Goal: Communication & Community: Share content

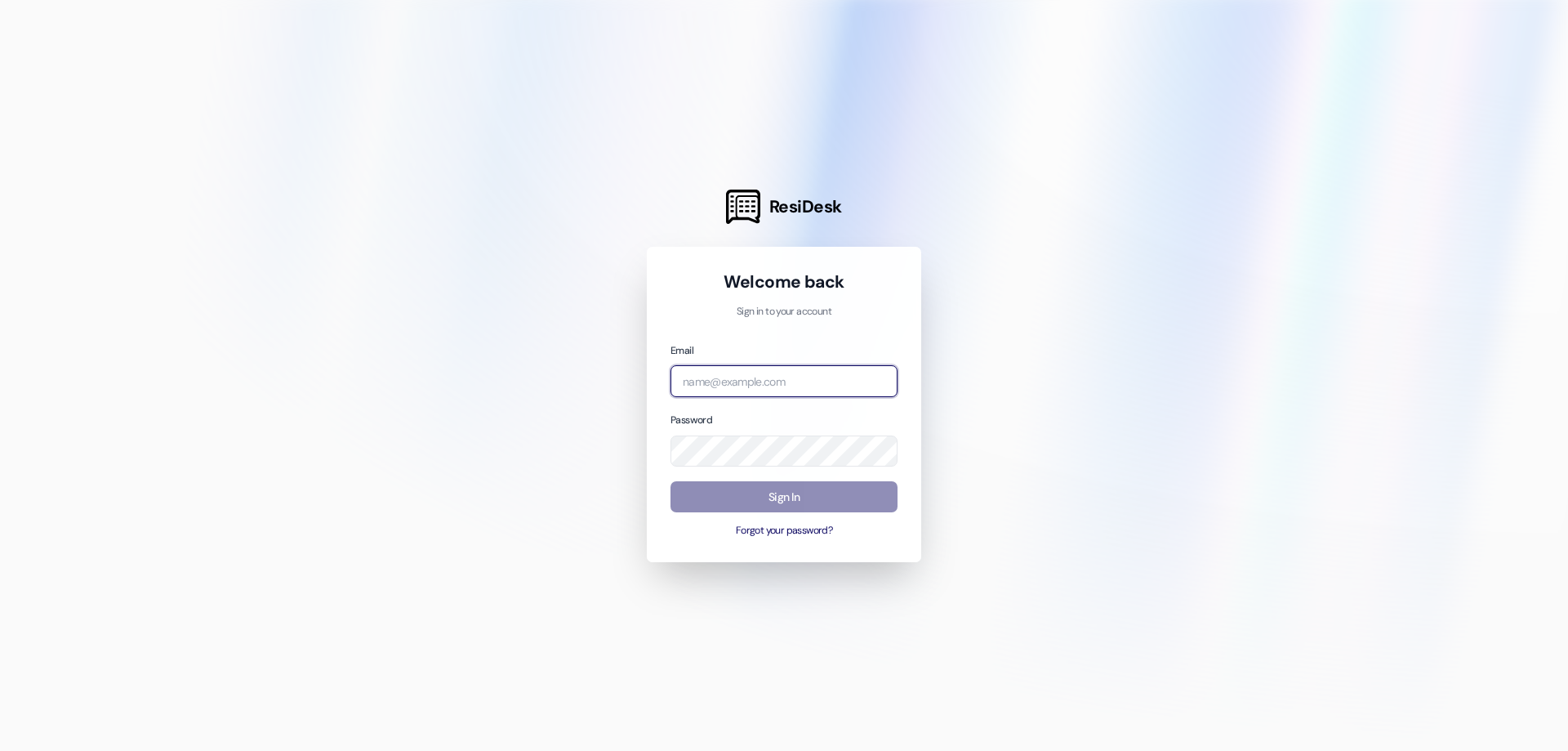
type input "paula.w@westlandreg.com"
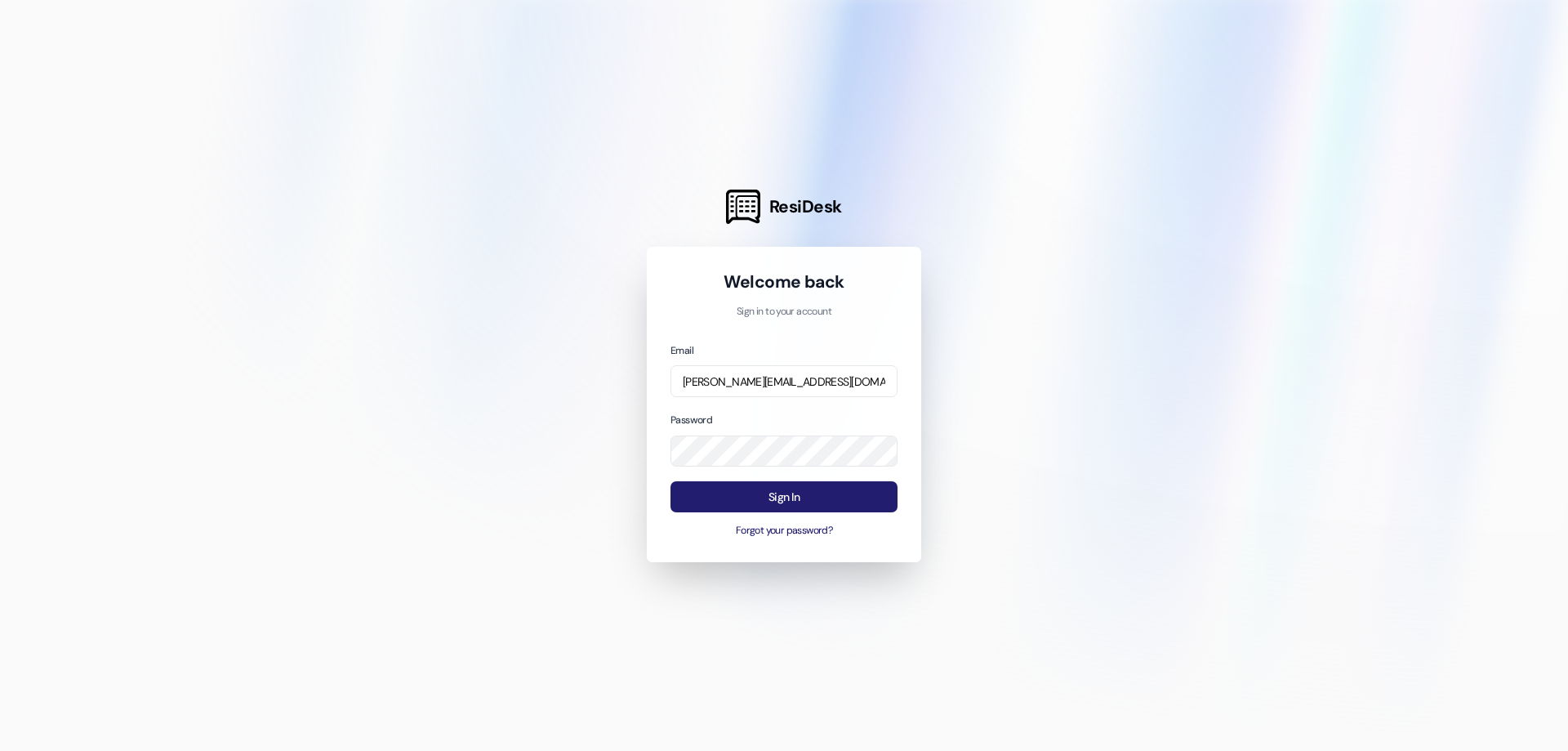
click at [780, 496] on button "Sign In" at bounding box center [784, 498] width 227 height 32
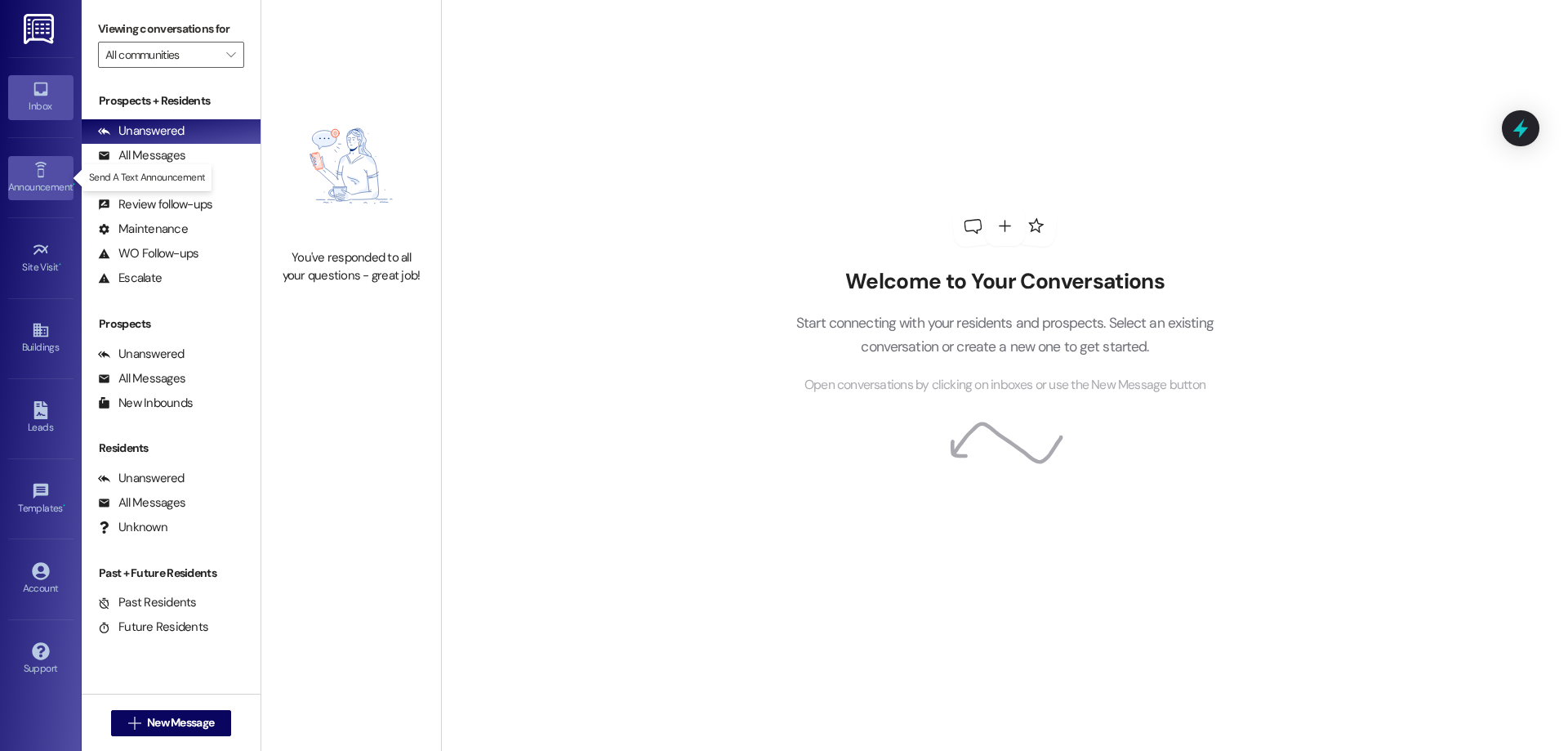
click at [42, 174] on icon at bounding box center [41, 170] width 18 height 18
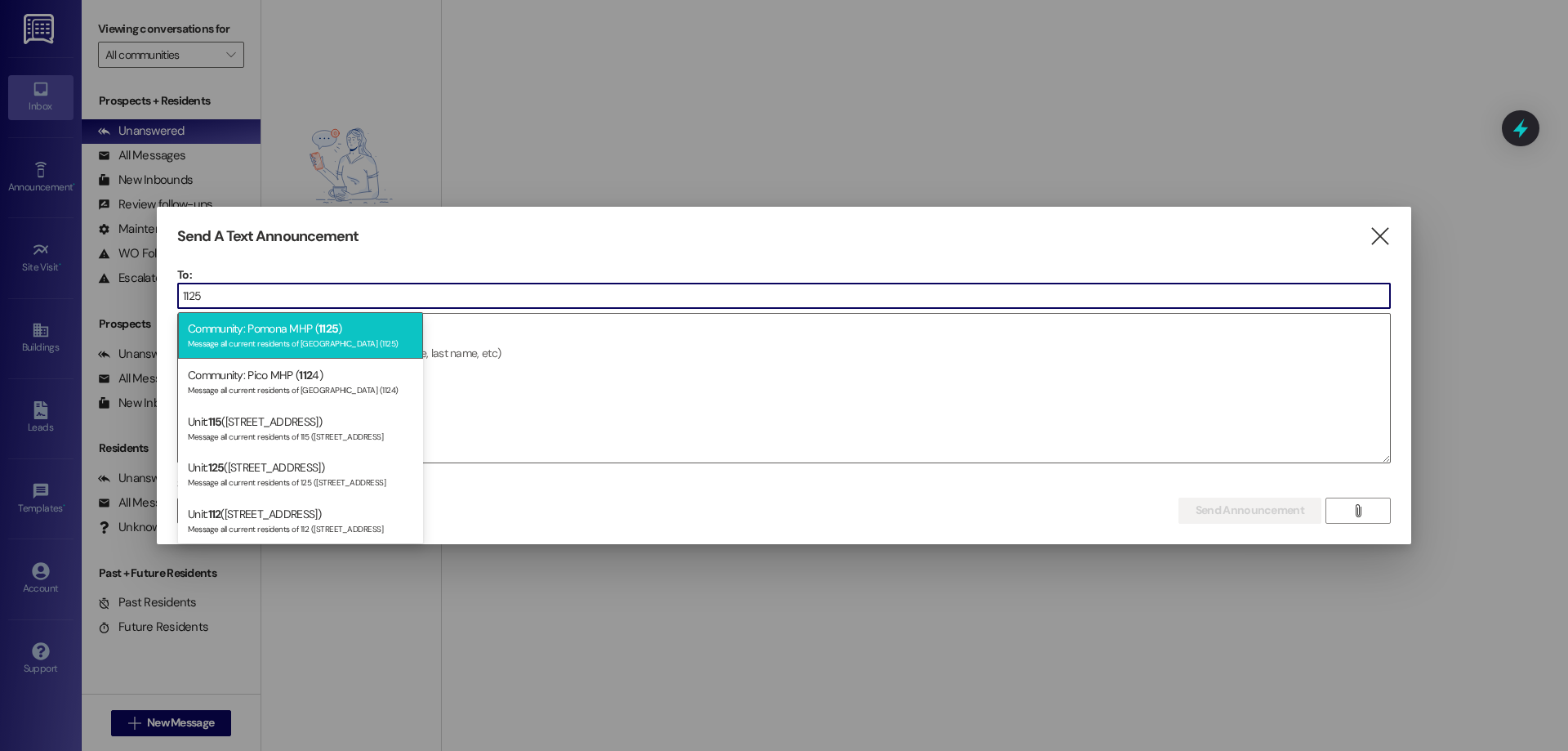
type input "1125"
click at [285, 334] on div "Community: Pomona MHP ( 1125 ) Message all current residents of Pomona MHP (112…" at bounding box center [300, 335] width 245 height 47
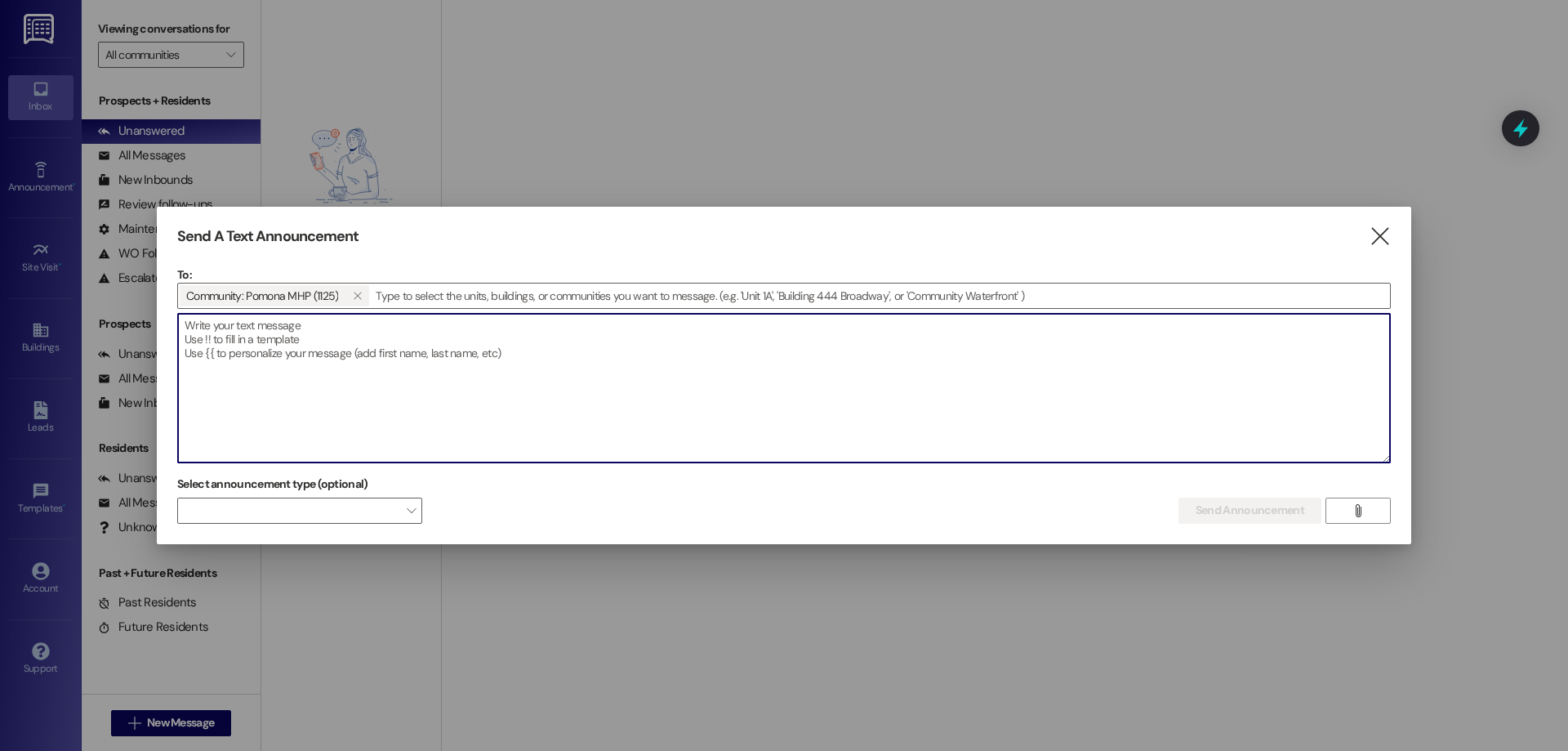
click at [717, 430] on textarea at bounding box center [784, 387] width 1212 height 148
click at [1359, 513] on icon "" at bounding box center [1358, 510] width 12 height 13
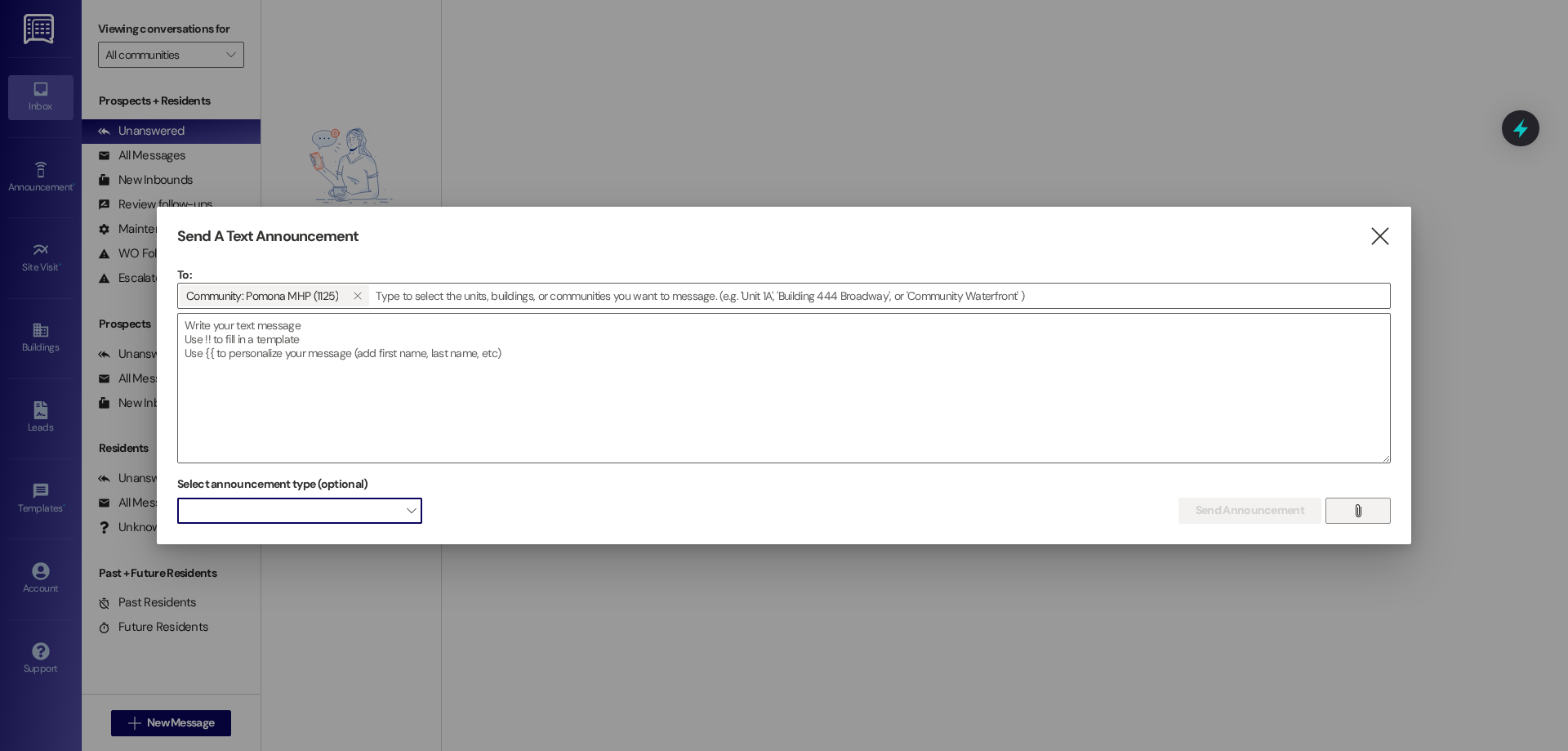
click at [414, 507] on span "" at bounding box center [411, 510] width 9 height 26
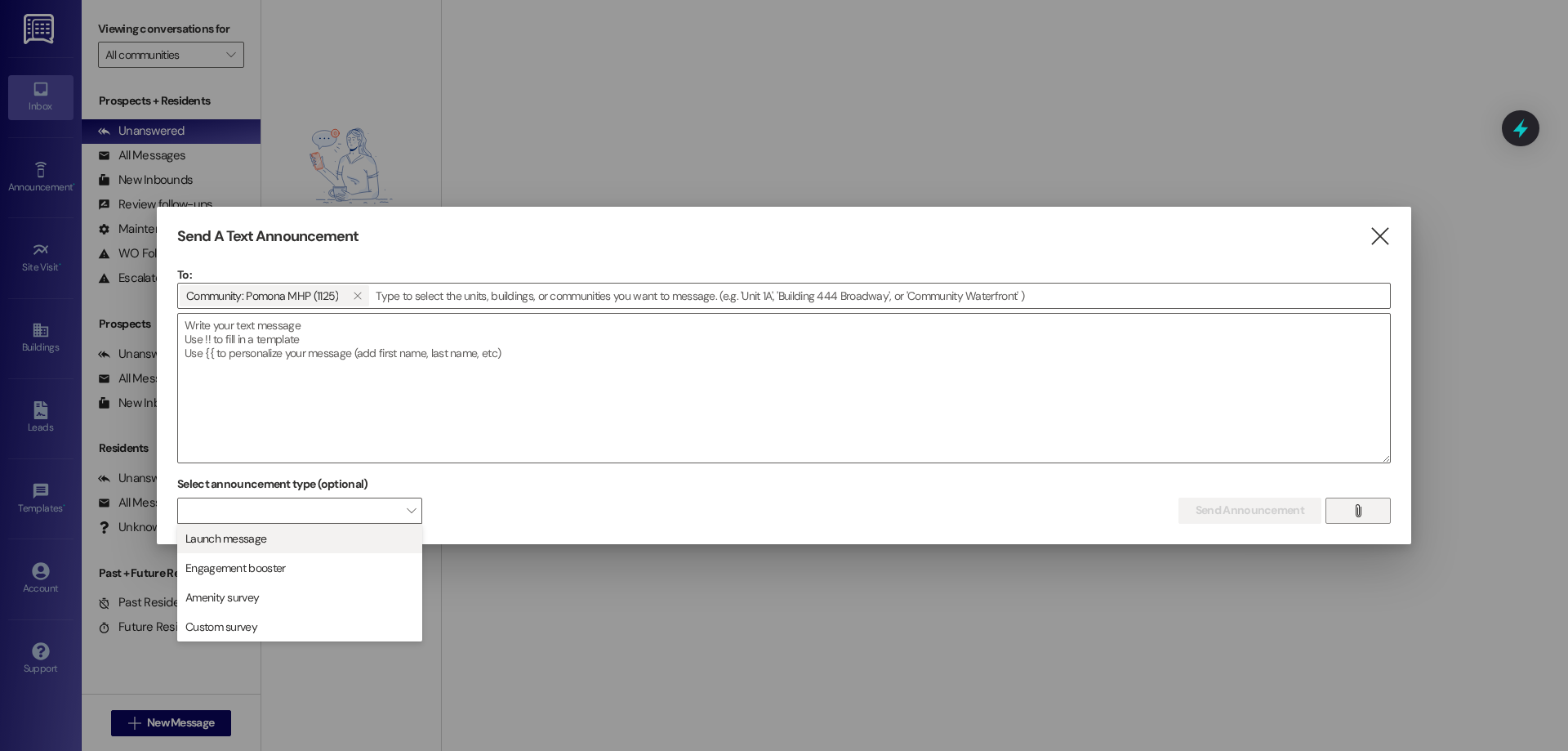
click at [253, 539] on span "Launch message" at bounding box center [225, 537] width 81 height 16
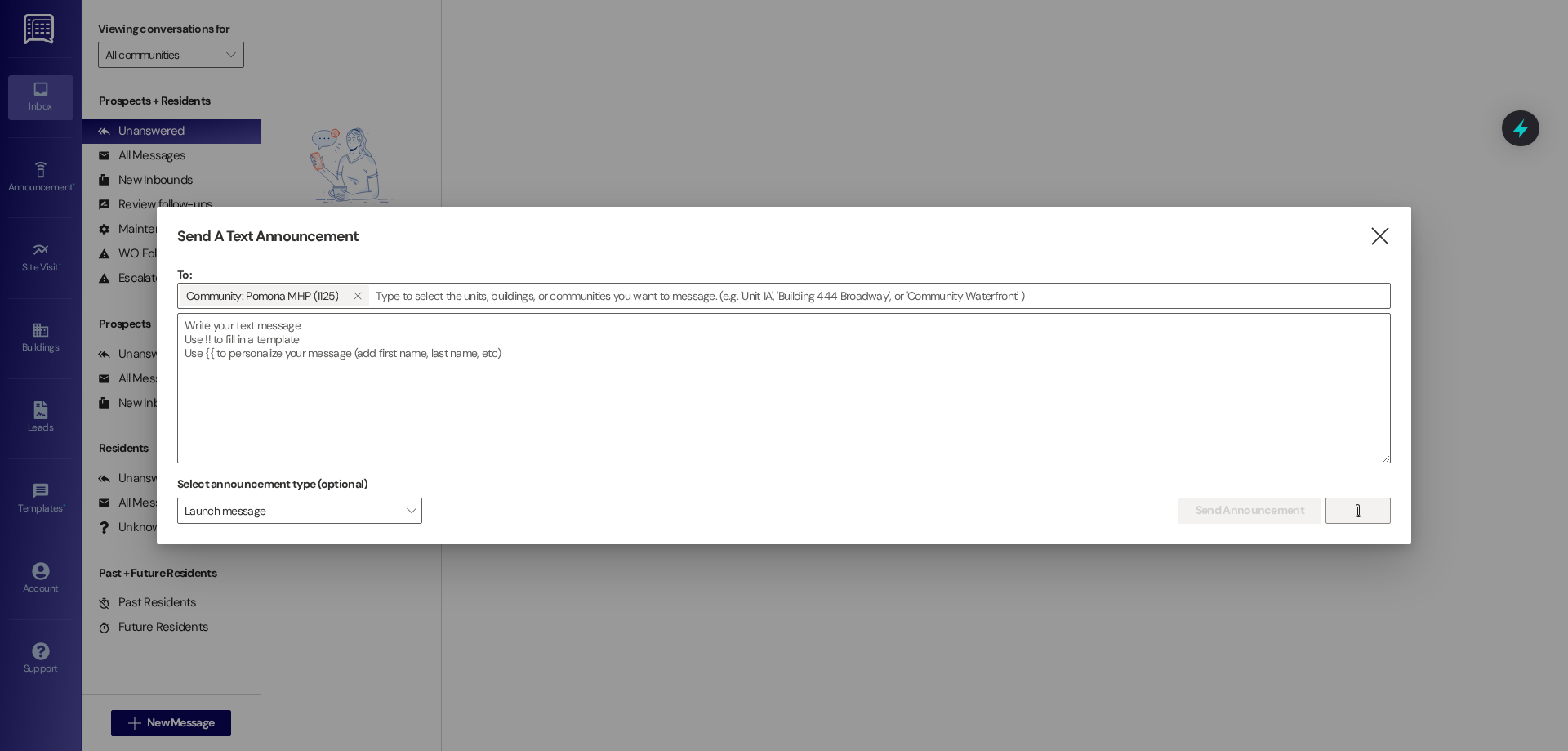
click at [1360, 507] on icon "" at bounding box center [1358, 510] width 12 height 13
click at [1360, 509] on icon "" at bounding box center [1358, 510] width 12 height 13
click at [1382, 238] on icon "" at bounding box center [1380, 236] width 22 height 17
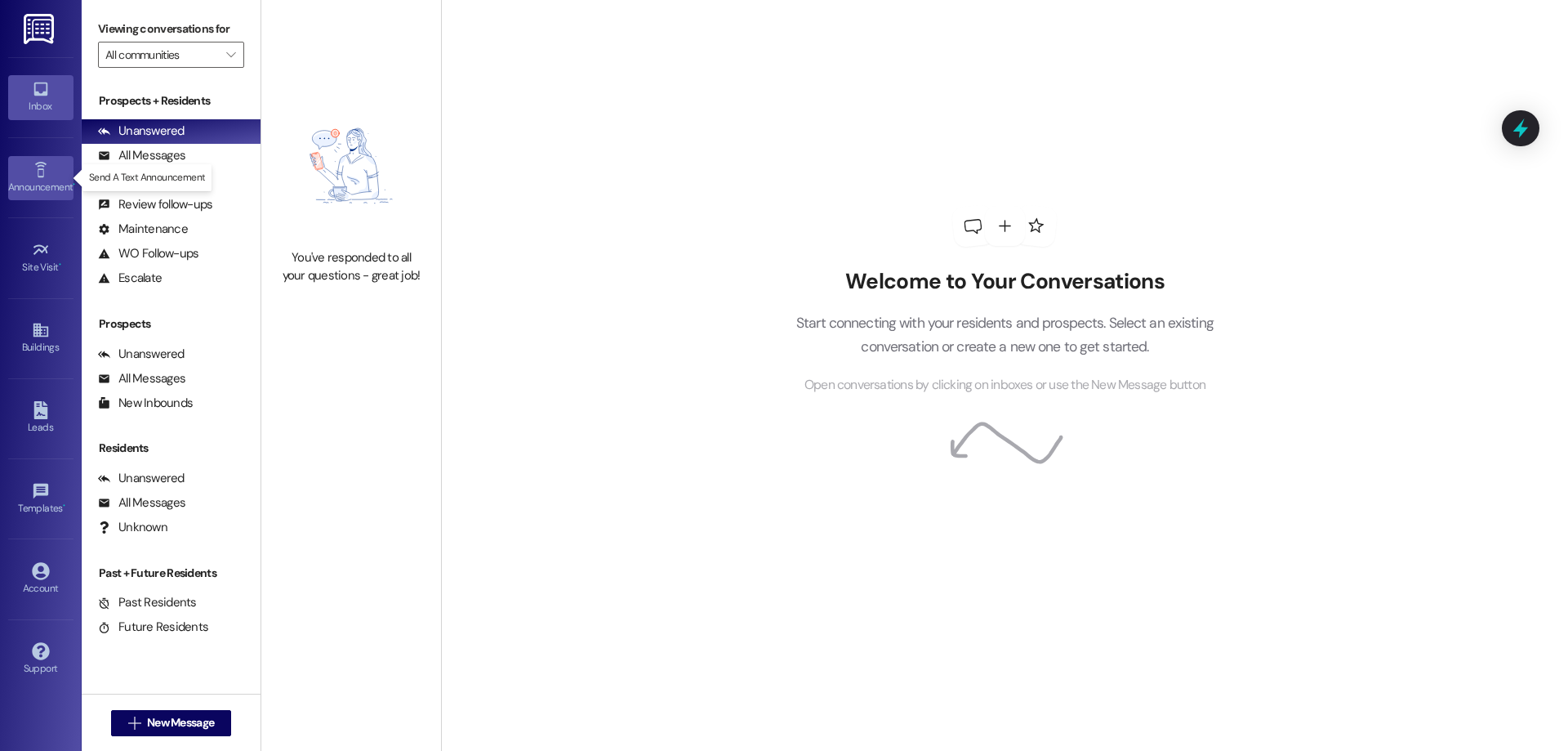
click at [45, 181] on div "Announcement •" at bounding box center [41, 186] width 81 height 16
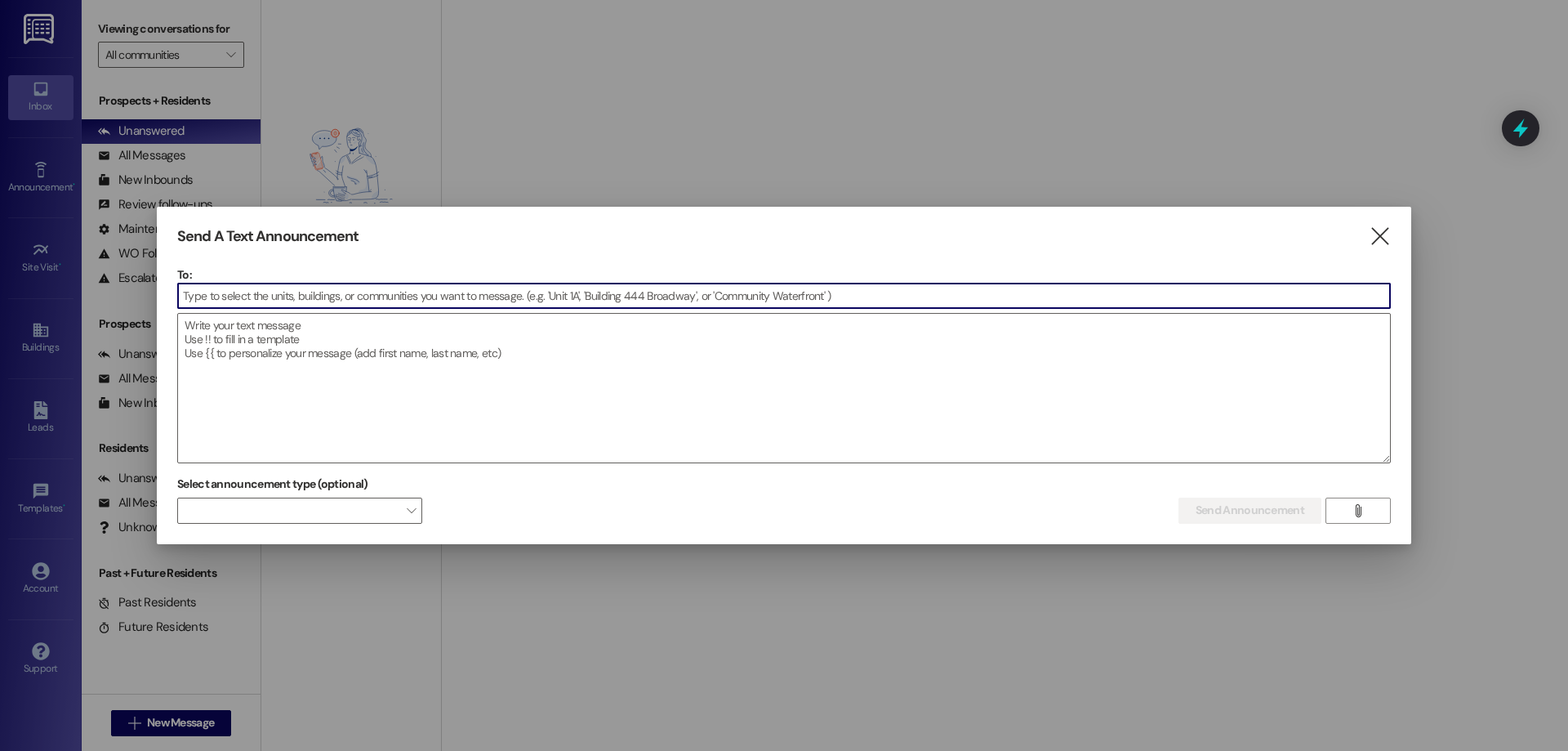
click at [236, 296] on input at bounding box center [784, 295] width 1212 height 25
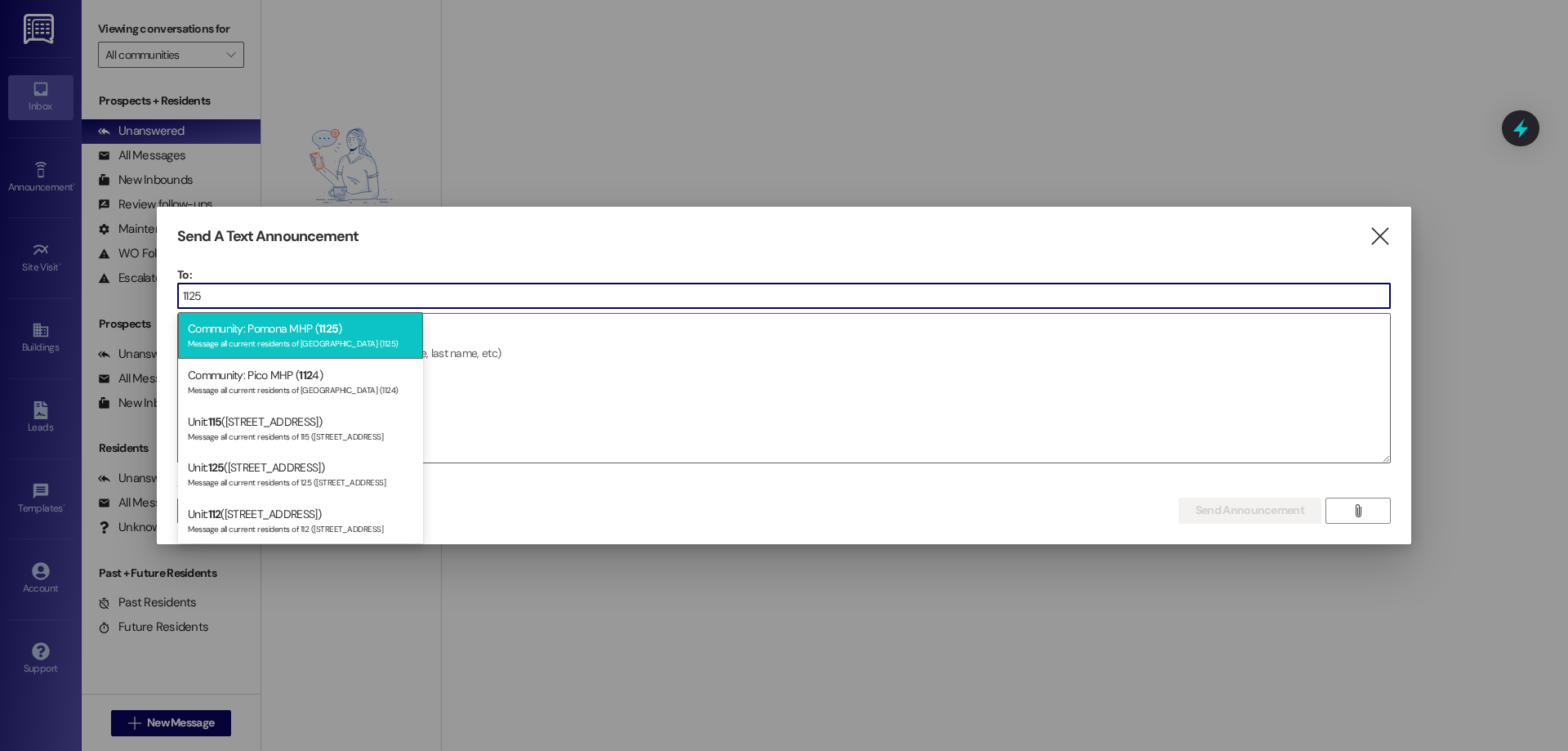
type input "1125"
click at [282, 329] on div "Community: Pomona MHP ( 1125 ) Message all current residents of Pomona MHP (112…" at bounding box center [300, 335] width 245 height 47
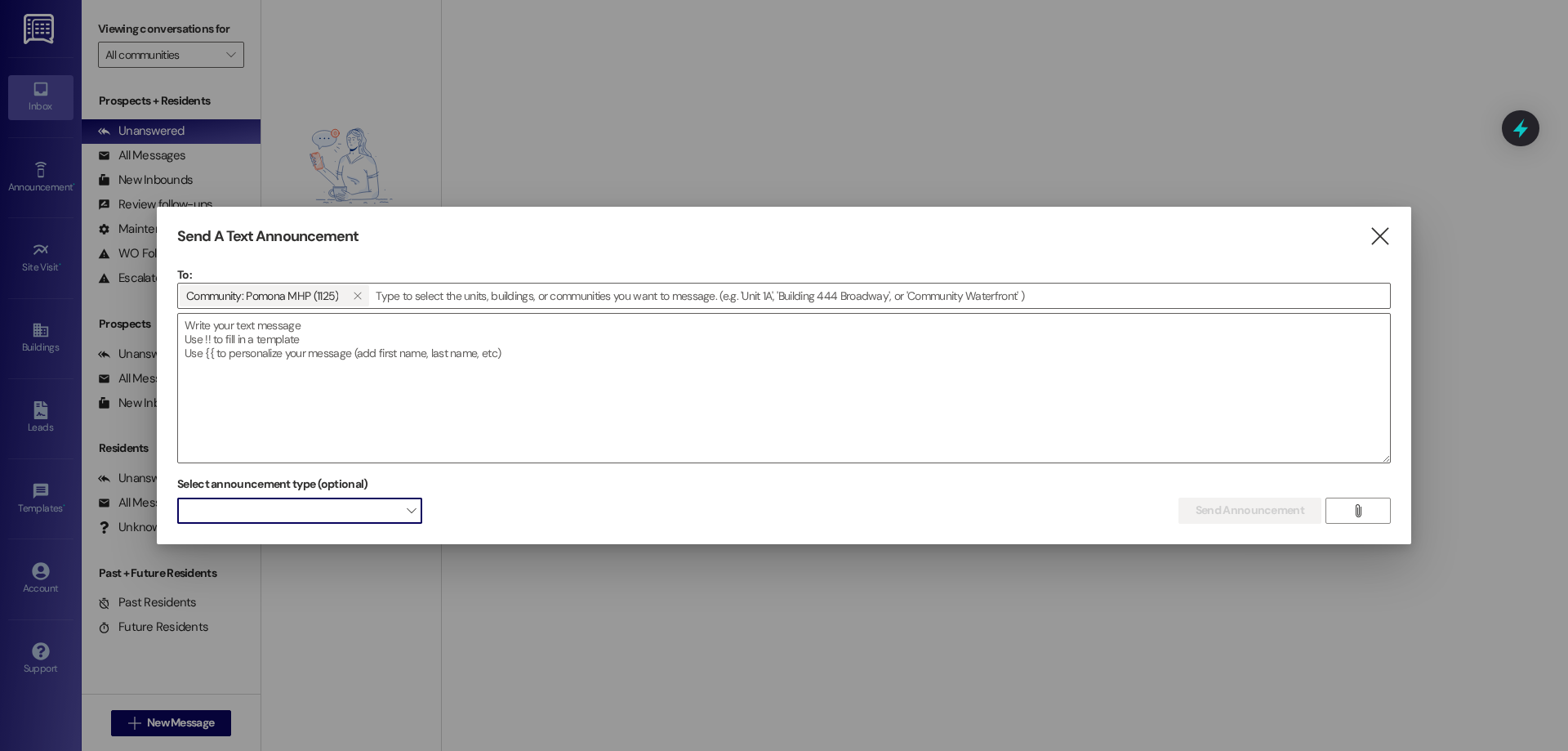
click at [410, 513] on span "" at bounding box center [411, 510] width 9 height 26
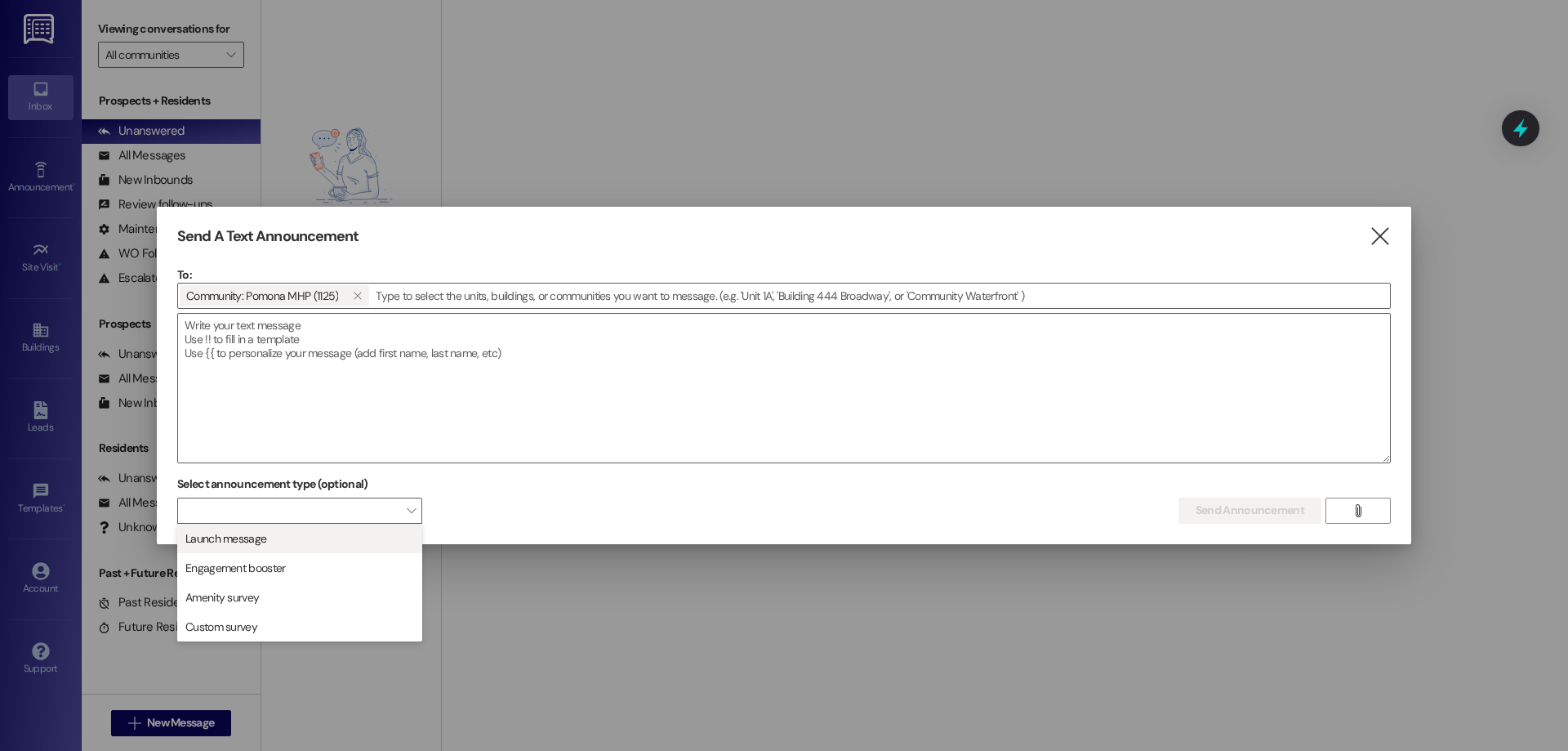
click at [250, 537] on span "Launch message" at bounding box center [225, 537] width 81 height 16
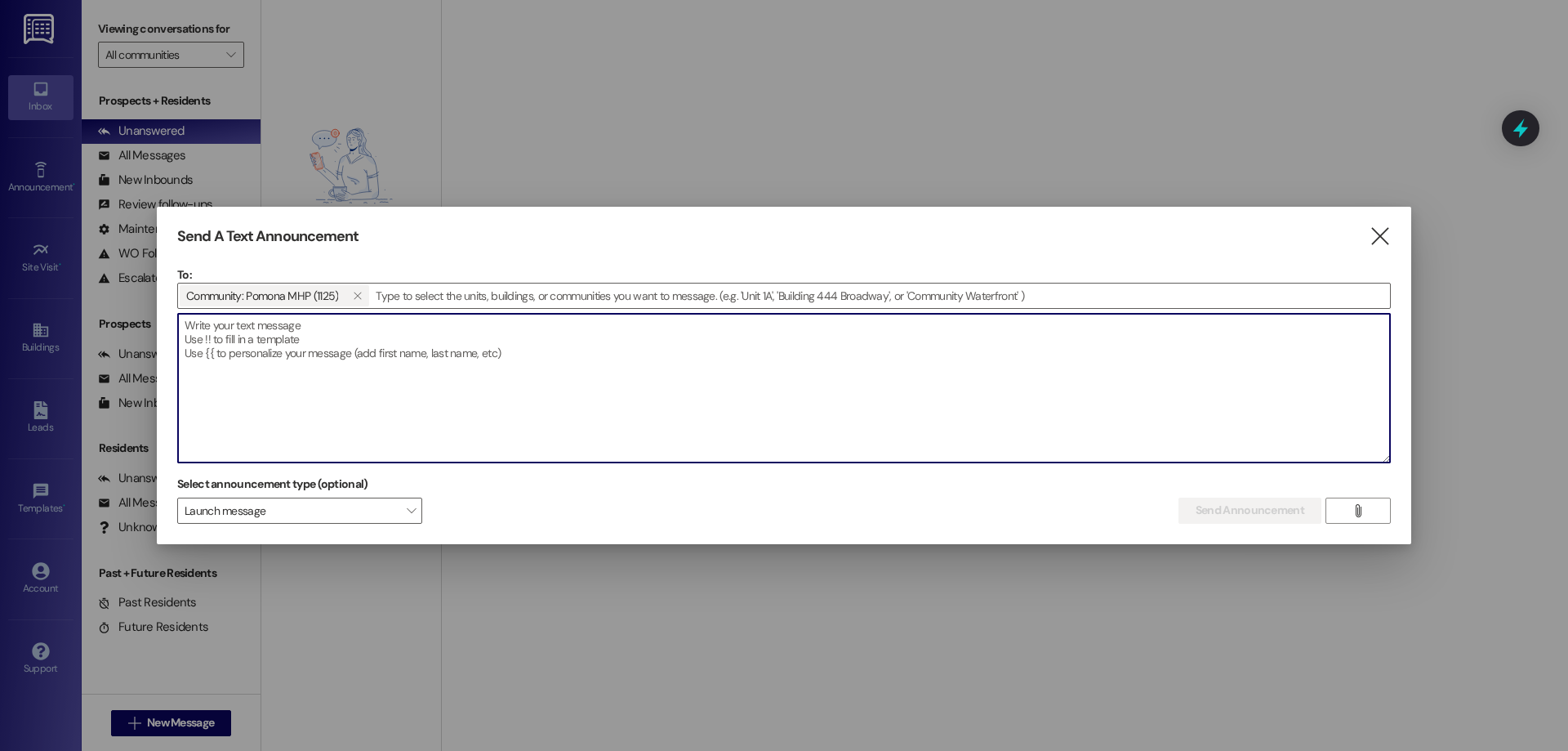
click at [188, 324] on textarea at bounding box center [784, 387] width 1212 height 148
type textarea "Second Notice about Gatewise"
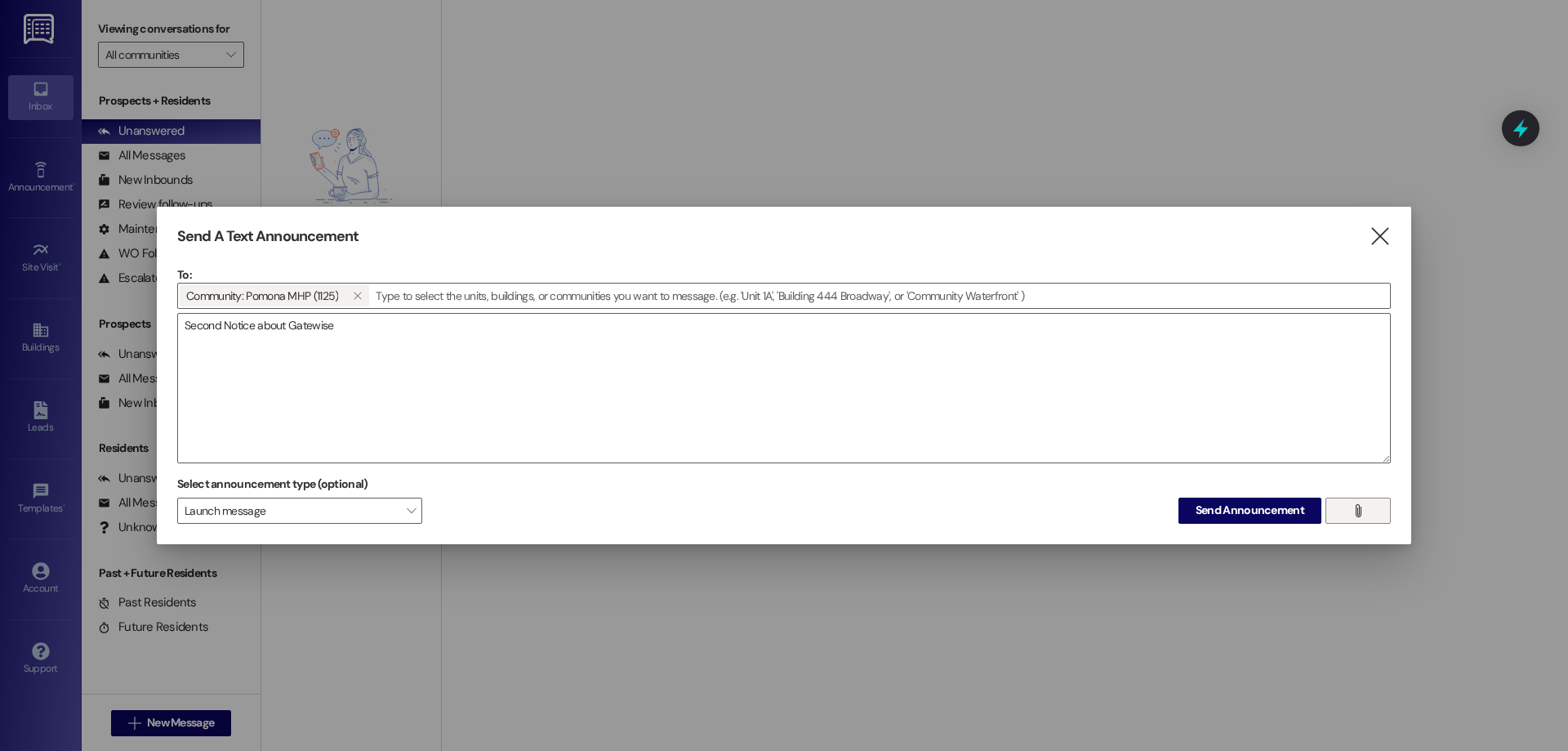
click at [1361, 512] on icon "" at bounding box center [1358, 510] width 12 height 13
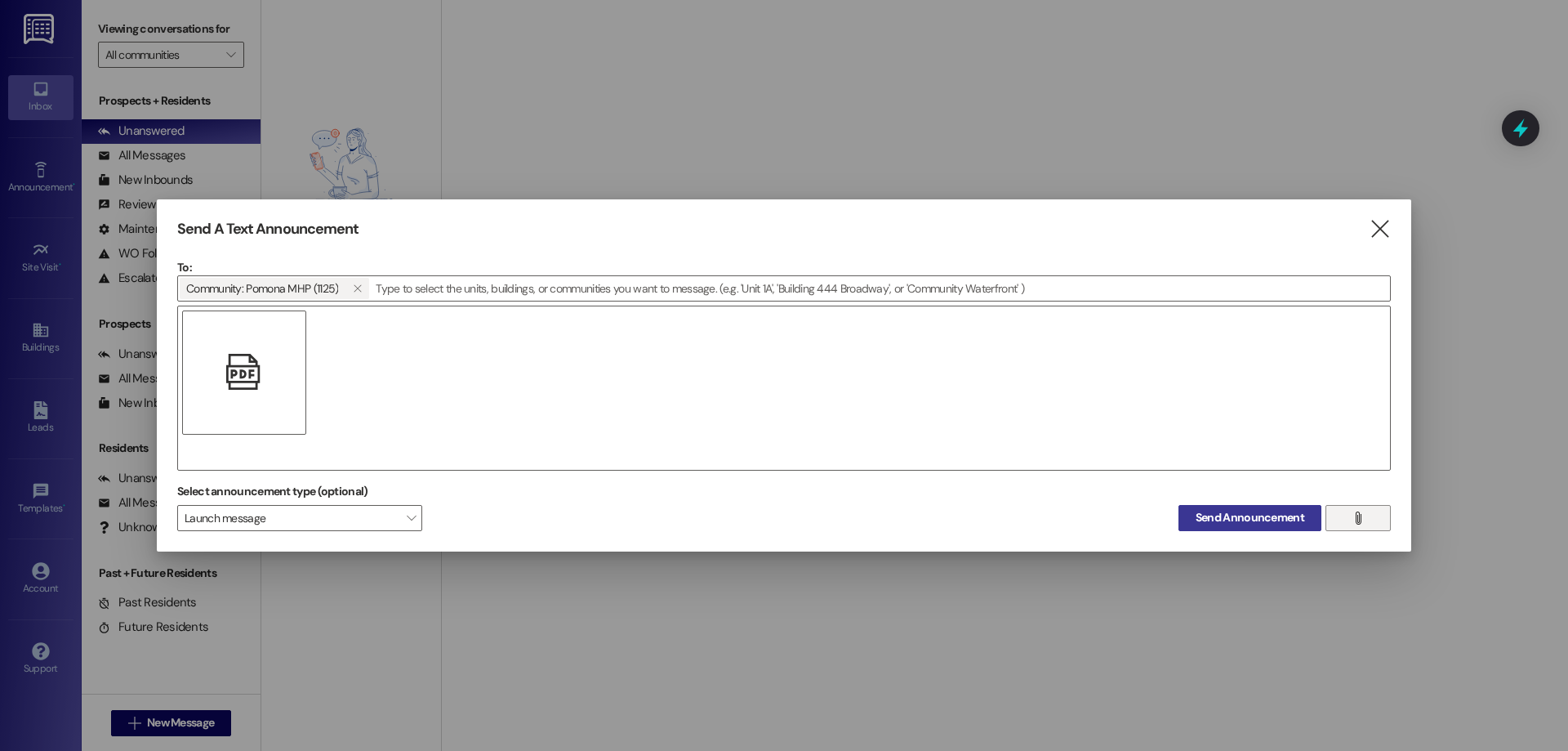
click at [1261, 515] on span "Send Announcement" at bounding box center [1250, 517] width 108 height 17
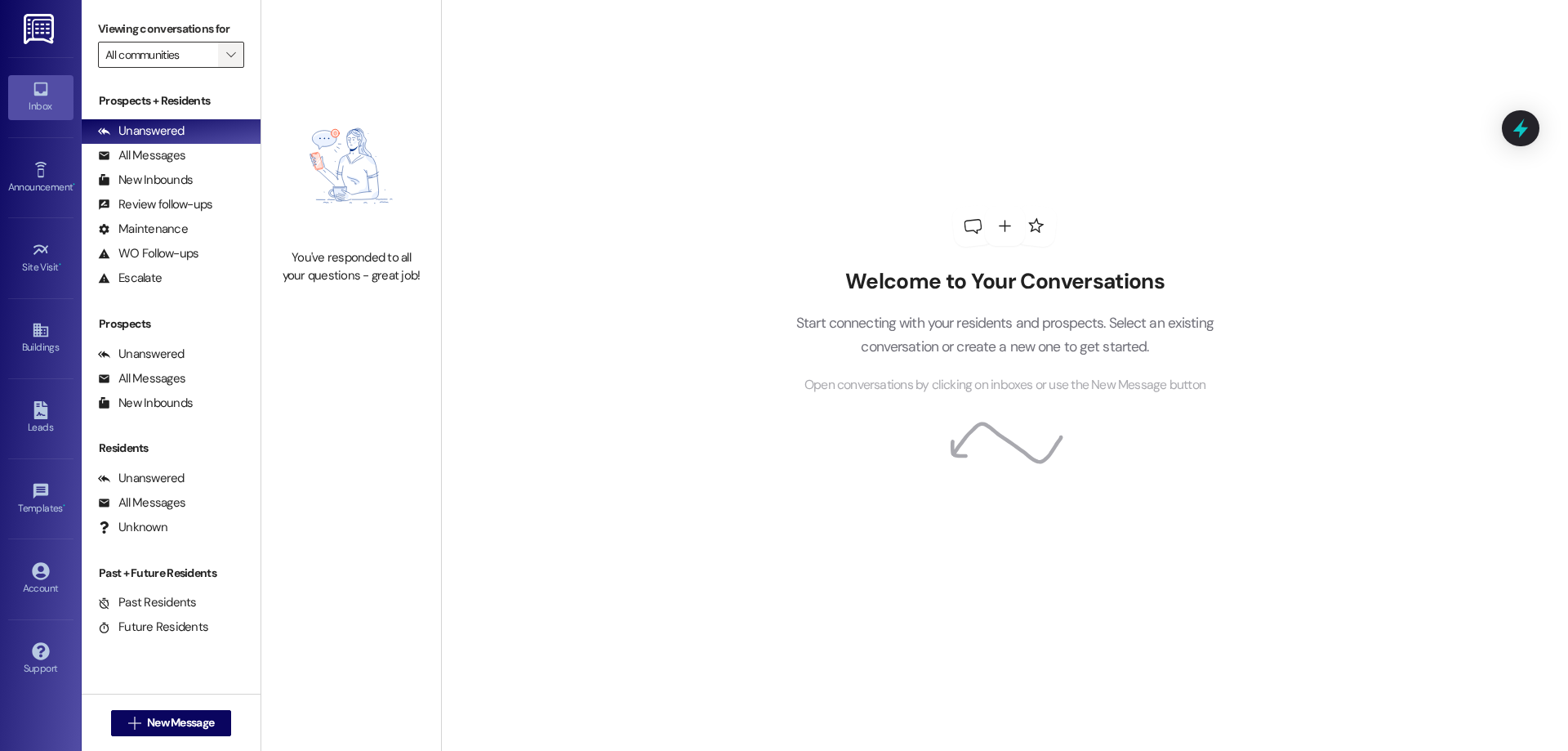
click at [223, 50] on span "" at bounding box center [231, 54] width 15 height 26
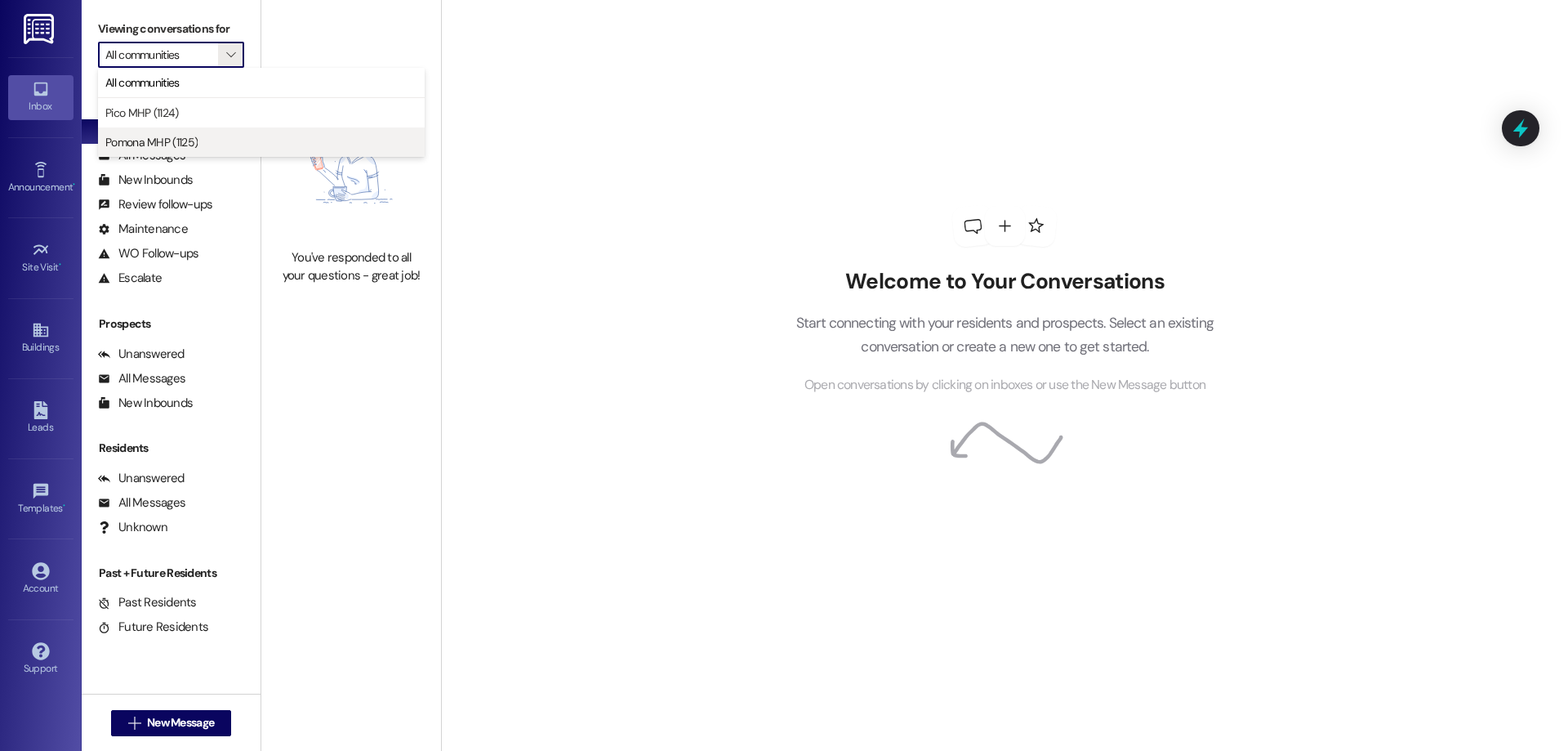
click at [182, 144] on span "Pomona MHP (1125)" at bounding box center [151, 142] width 92 height 16
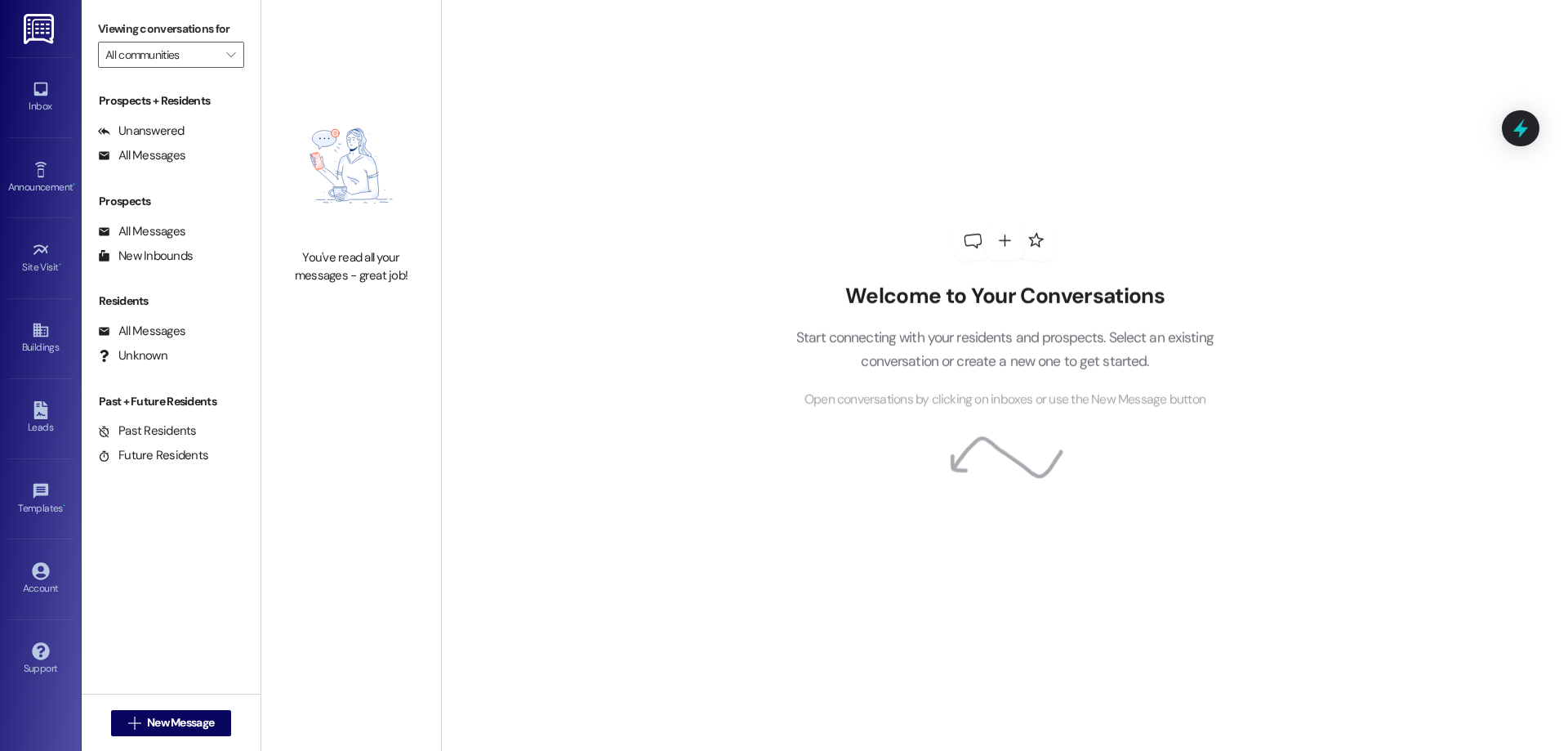
type input "Pomona MHP (1125)"
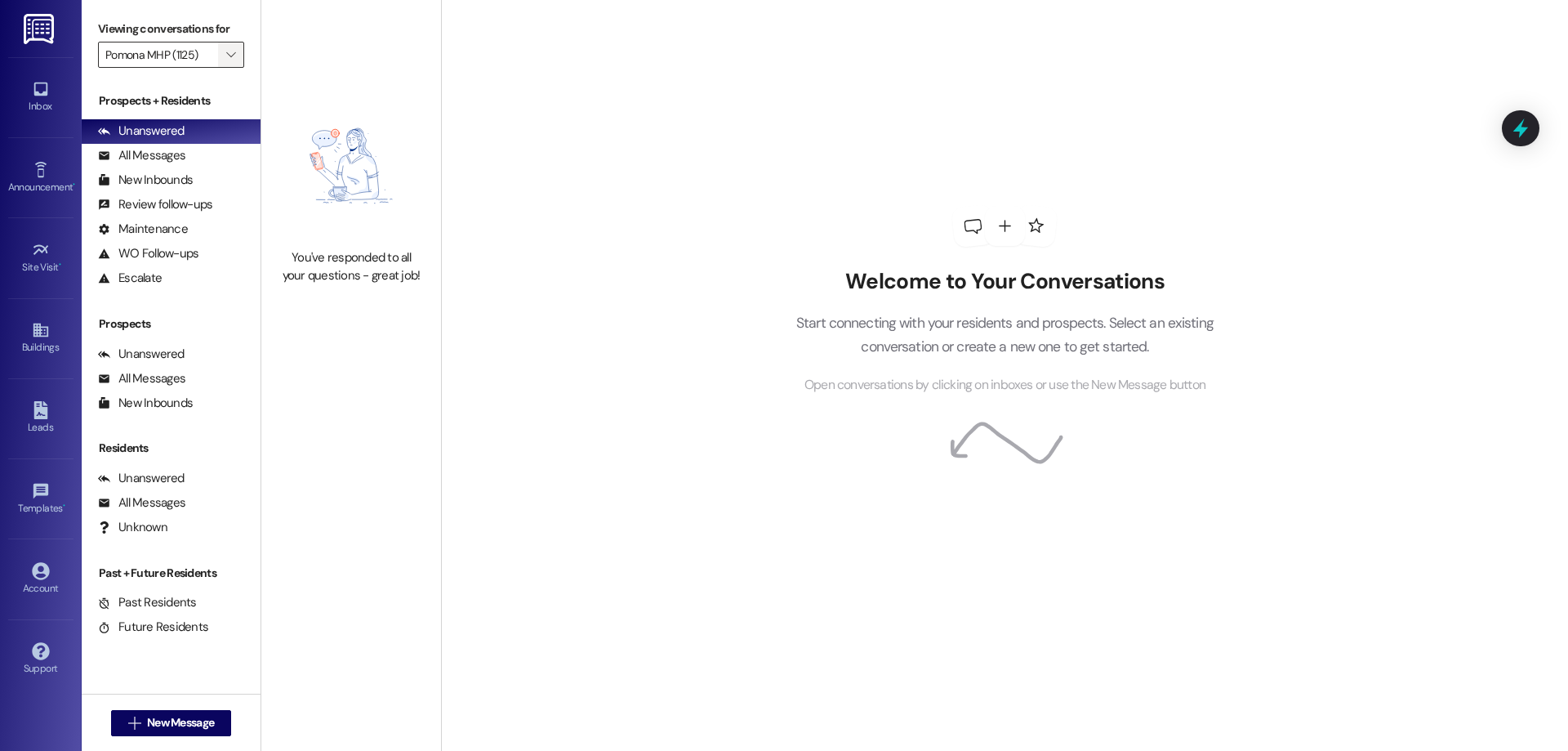
click at [223, 53] on span "" at bounding box center [231, 54] width 15 height 26
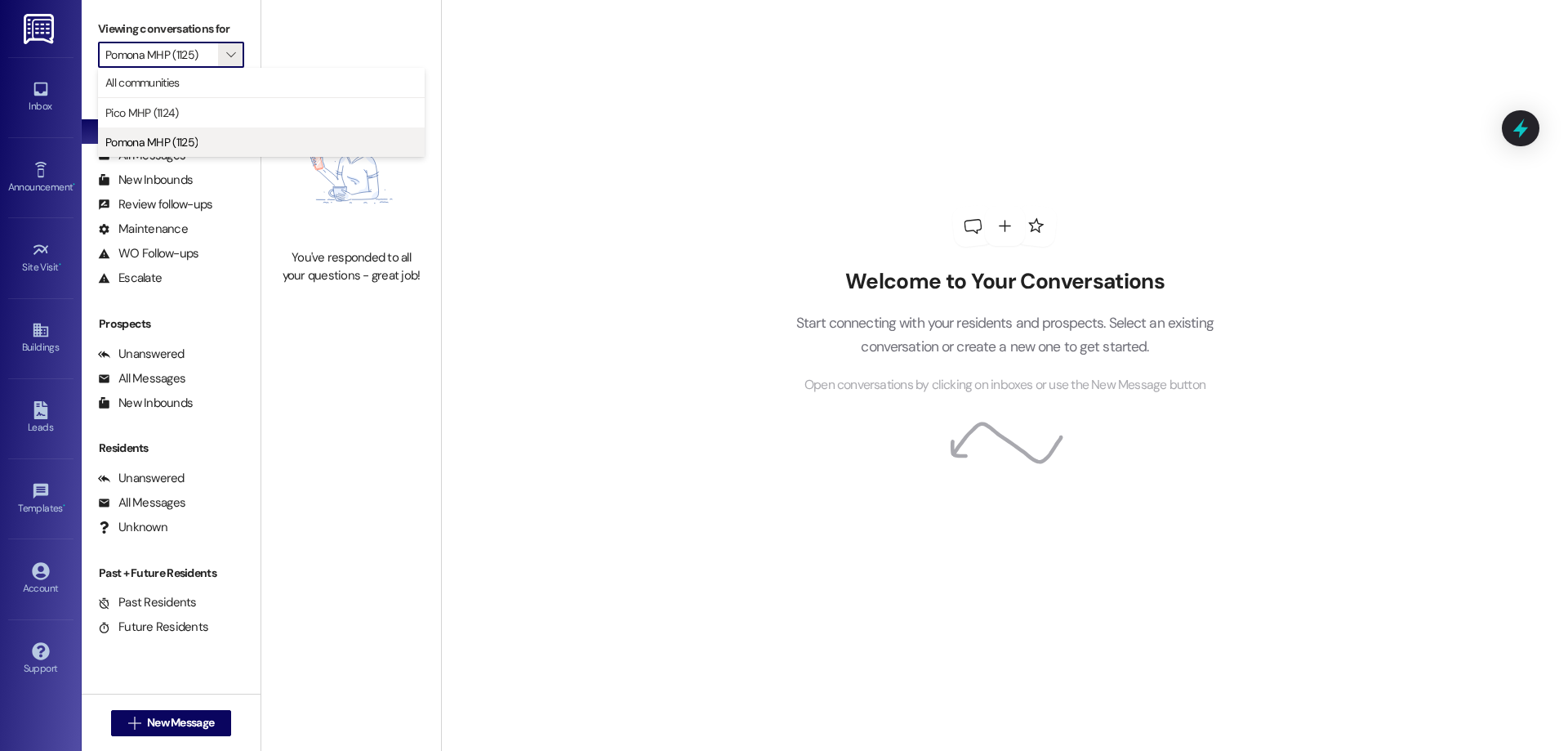
click at [186, 138] on span "Pomona MHP (1125)" at bounding box center [151, 142] width 92 height 16
